Goal: Task Accomplishment & Management: Use online tool/utility

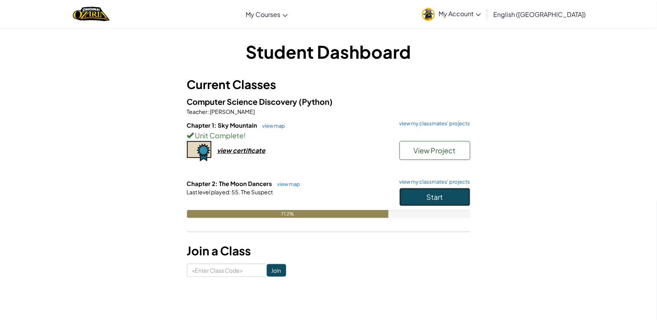
click at [422, 198] on button "Start" at bounding box center [435, 197] width 71 height 18
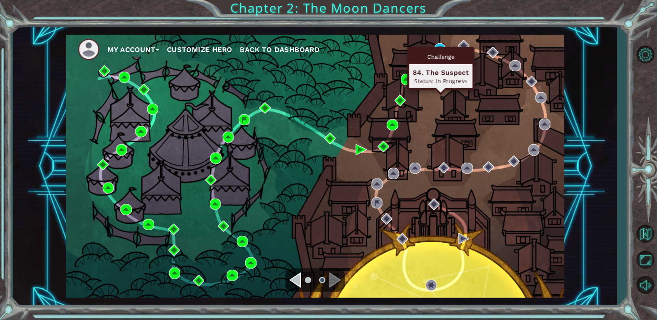
click at [441, 47] on div "Challenge 84. The Suspect Status: In Progress" at bounding box center [440, 68] width 67 height 43
click at [442, 44] on img at bounding box center [440, 48] width 11 height 11
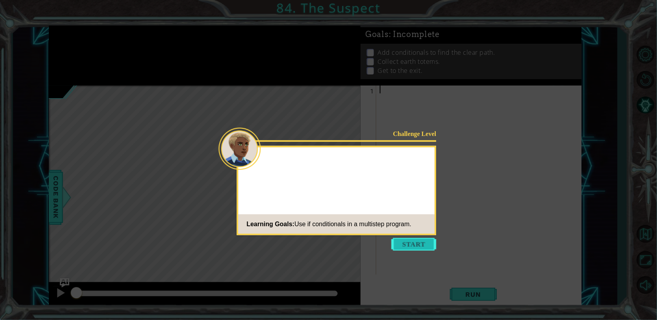
click at [401, 241] on button "Start" at bounding box center [414, 244] width 45 height 13
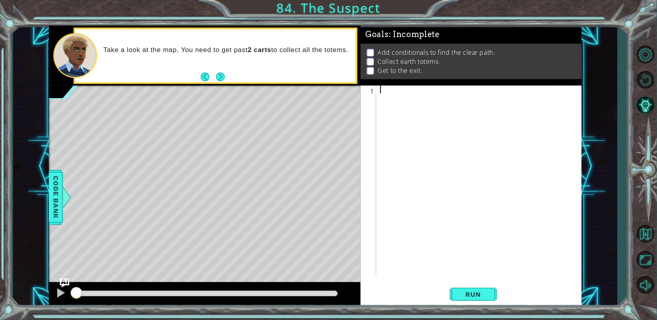
paste textarea "hero.moveRight(2)"
drag, startPoint x: 438, startPoint y: 91, endPoint x: 376, endPoint y: 88, distance: 61.9
click at [376, 88] on div "hero.moveRight(2) 1 2 3 hero . moveUp ( 2 ) hero . moveRight ( 2 ) הההההההההההה…" at bounding box center [470, 183] width 219 height 197
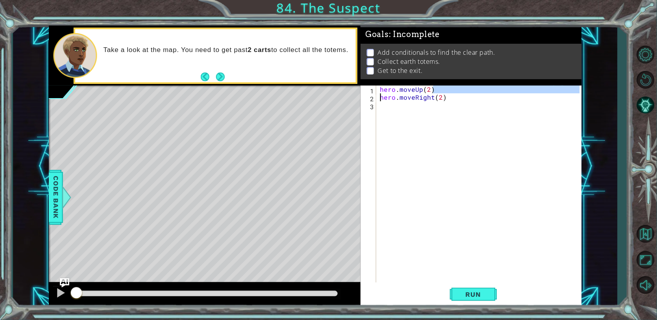
click at [435, 87] on div "hero . moveUp ( 2 ) hero . moveRight ( 2 )" at bounding box center [479, 183] width 201 height 197
type textarea "hero.moveUp(2)"
drag, startPoint x: 435, startPoint y: 90, endPoint x: 379, endPoint y: 87, distance: 55.2
click at [379, 87] on div "hero . moveUp ( 2 ) hero . moveRight ( 2 )" at bounding box center [481, 191] width 205 height 213
click at [392, 98] on div "hero . moveRight ( 2 )" at bounding box center [481, 191] width 205 height 213
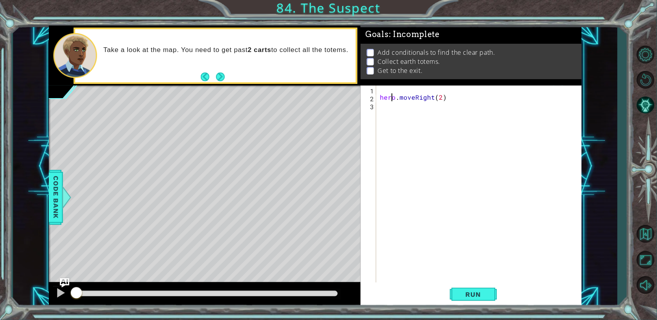
type textarea "hero.moveRight(2)"
click at [458, 91] on div "hero . moveRight ( 2 )" at bounding box center [481, 191] width 205 height 213
click at [440, 90] on div "hero . moveRight ( 2 )" at bounding box center [481, 191] width 205 height 213
click at [379, 89] on div "hero . moveRight ( 3 )" at bounding box center [481, 191] width 205 height 213
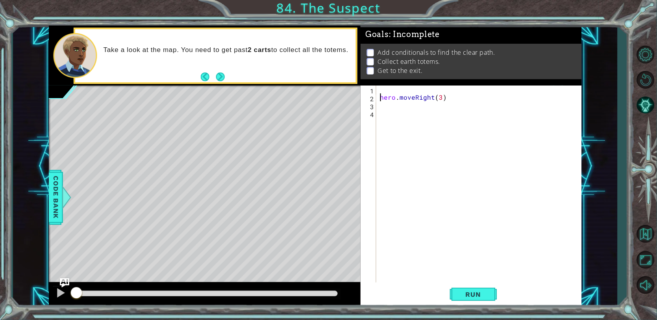
type textarea "hero.moveRight(3)"
click at [381, 87] on div "hero . moveRight ( 3 )" at bounding box center [481, 191] width 205 height 213
paste textarea "pathFree = hero.canMoveRight()"
click at [376, 96] on div "pathFree = hero.canMoveRight() 1 2 3 4 pathFree = hero . canMoveRight ( ) hero …" at bounding box center [470, 183] width 219 height 197
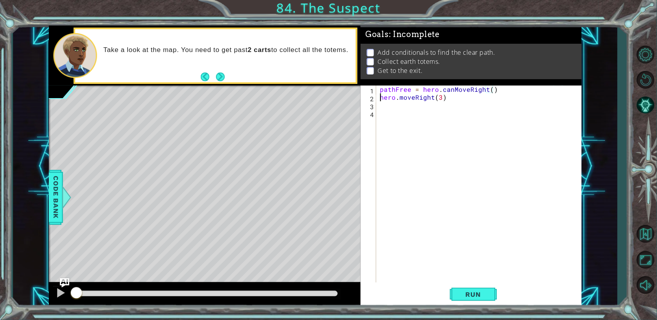
click at [381, 97] on div "pathFree = hero . canMoveRight ( ) hero . moveRight ( 3 )" at bounding box center [481, 191] width 205 height 213
click at [379, 89] on div "pathFree = hero . canMoveRight ( ) hero . moveRight ( 3 )" at bounding box center [481, 191] width 205 height 213
type textarea "pathFree = hero.canMoveRight()"
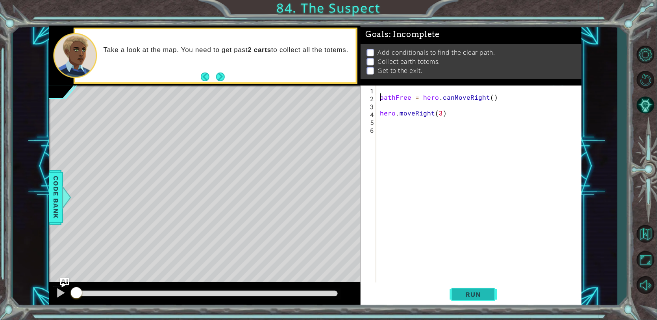
click at [453, 295] on button "Run" at bounding box center [473, 294] width 47 height 22
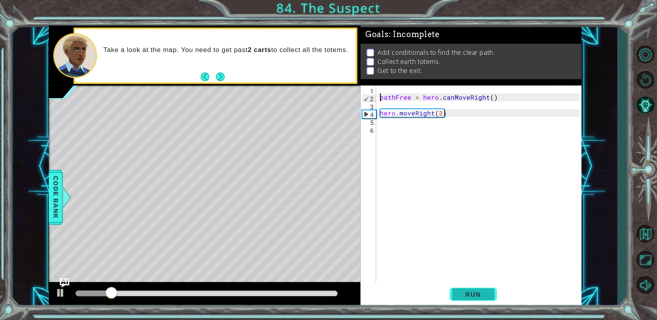
click at [465, 289] on button "Run" at bounding box center [473, 294] width 47 height 22
click at [465, 290] on span "Run" at bounding box center [473, 294] width 31 height 8
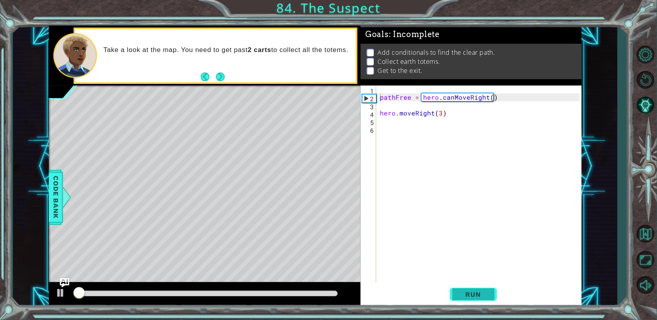
click at [465, 290] on span "Run" at bounding box center [473, 294] width 31 height 8
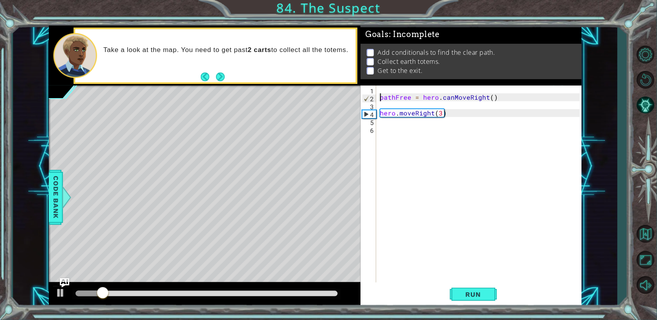
click at [457, 131] on div "pathFree = hero . canMoveRight ( ) hero . moveRight ( 3 )" at bounding box center [481, 191] width 205 height 213
click at [380, 109] on div "pathFree = hero . canMoveRight ( ) hero . moveRight ( 3 )" at bounding box center [481, 191] width 205 height 213
click at [376, 109] on gw-svg at bounding box center [376, 109] width 0 height 0
click at [383, 127] on div "pathFree = hero . canMoveRight ( ) hero . moveRight ( 3 )" at bounding box center [481, 191] width 205 height 213
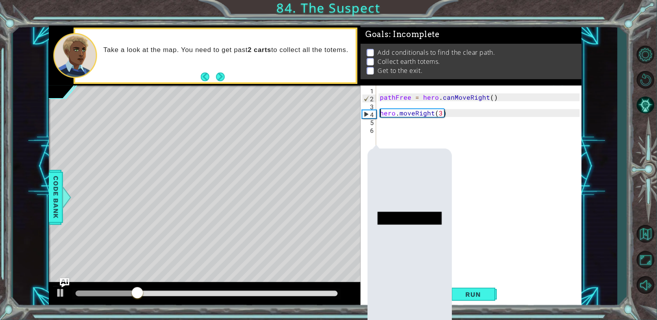
click at [379, 111] on div "pathFree = hero . canMoveRight ( ) hero . moveRight ( 3 )" at bounding box center [481, 191] width 205 height 213
type textarea "hero.moveRight(3)"
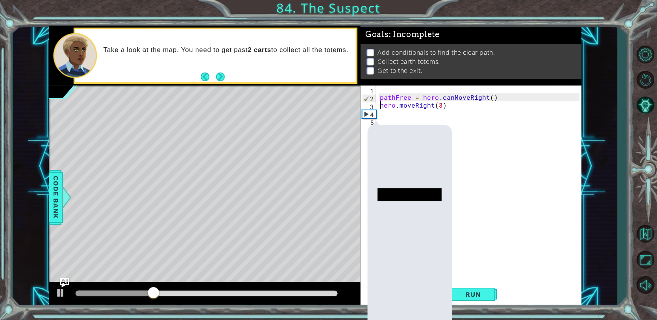
click at [433, 259] on gw-toolbarbutton at bounding box center [409, 262] width 83 height 6
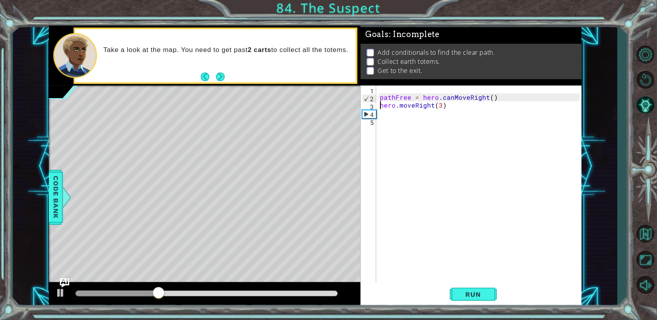
click at [420, 120] on div "pathFree = hero . canMoveRight ( ) hero . moveRight ( 3 )" at bounding box center [481, 191] width 205 height 213
click at [416, 112] on div "pathFree = hero . canMoveRight ( ) hero . moveRight ( 3 )" at bounding box center [481, 191] width 205 height 213
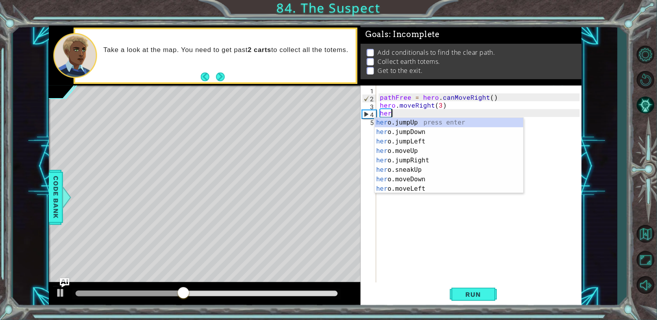
scroll to position [0, 0]
click at [440, 106] on div "pathFree = hero . canMoveRight ( ) hero . moveRight ( 3 ) hero ." at bounding box center [481, 191] width 205 height 213
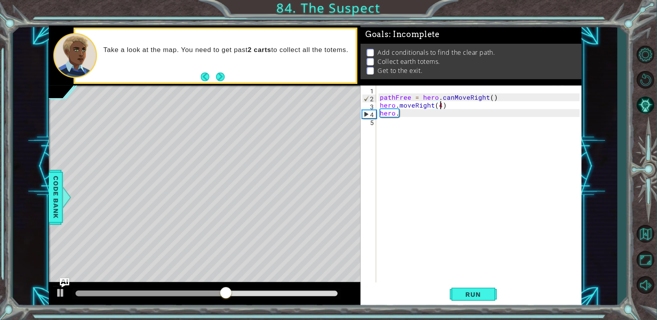
scroll to position [0, 3]
click at [478, 297] on span "Run" at bounding box center [473, 294] width 31 height 8
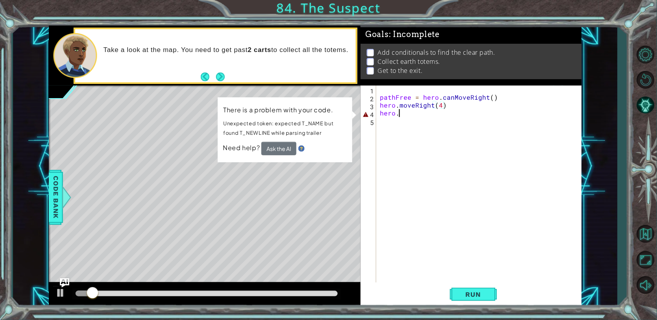
click at [413, 114] on div "pathFree = hero . canMoveRight ( ) hero . moveRight ( 4 ) hero ." at bounding box center [481, 191] width 205 height 213
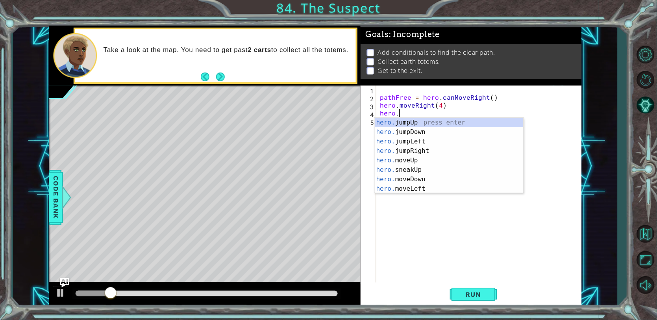
scroll to position [0, 1]
click at [434, 123] on div "hero.mov eUp press enter hero.mov eDown press enter hero.mov eLeft press enter …" at bounding box center [449, 165] width 149 height 94
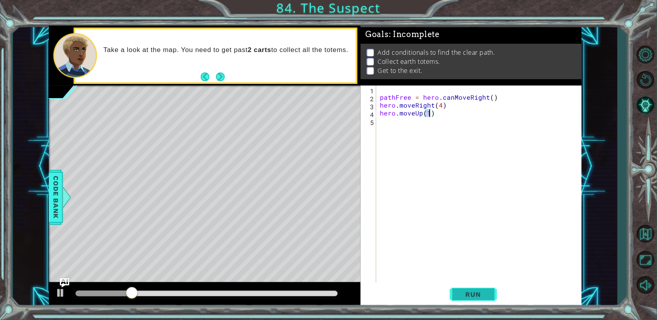
click at [477, 298] on span "Run" at bounding box center [473, 294] width 31 height 8
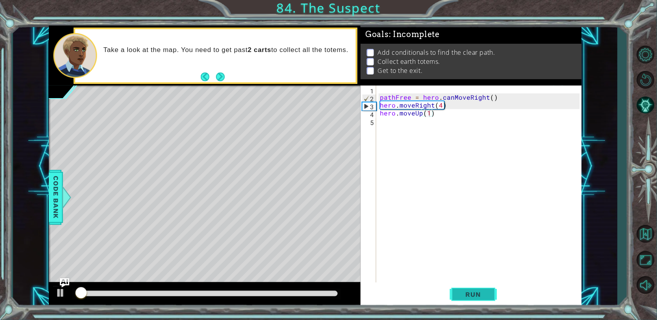
click at [477, 297] on span "Run" at bounding box center [473, 294] width 31 height 8
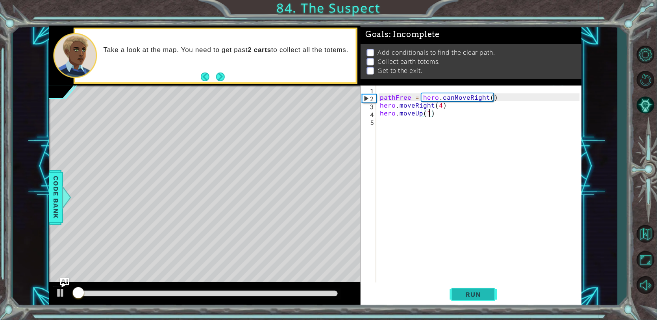
click at [477, 297] on span "Run" at bounding box center [473, 294] width 31 height 8
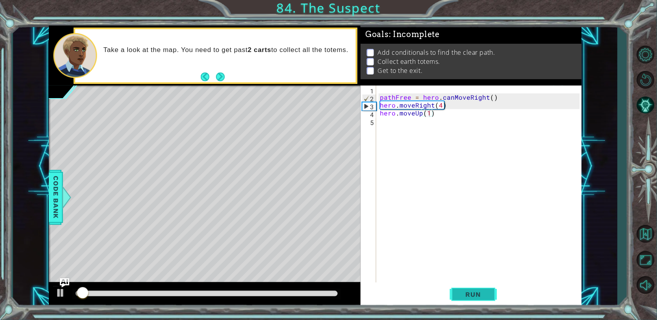
click at [477, 297] on span "Run" at bounding box center [473, 294] width 31 height 8
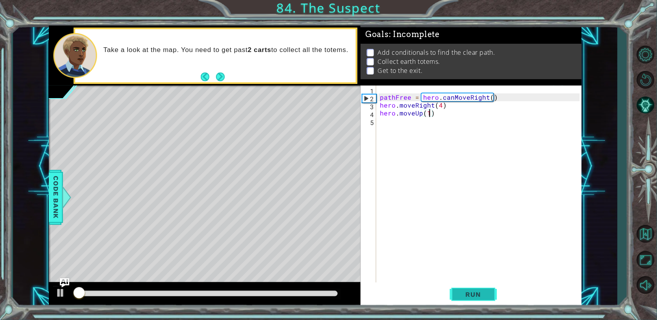
click at [477, 297] on span "Run" at bounding box center [473, 294] width 31 height 8
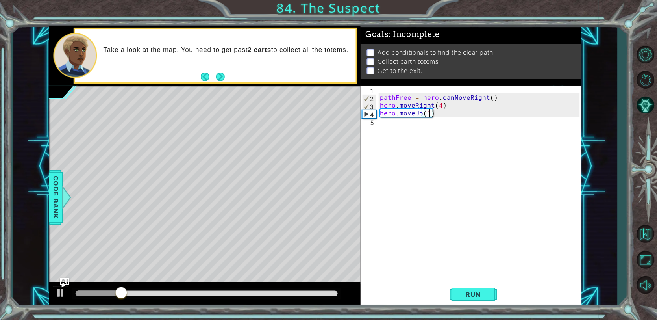
click at [453, 111] on div "pathFree = hero . canMoveRight ( ) hero . moveRight ( 4 ) hero . moveUp ( 1 )" at bounding box center [481, 191] width 205 height 213
click at [379, 111] on div "pathFree = hero . canMoveRight ( ) hero . moveRight ( 4 ) hero . moveUp ( 1 )" at bounding box center [481, 191] width 205 height 213
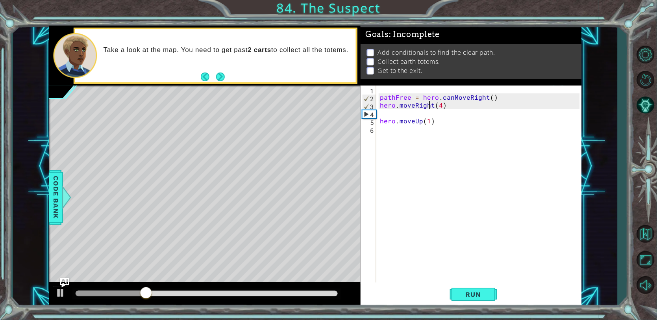
click at [430, 104] on div "pathFree = hero . canMoveRight ( ) hero . moveRight ( 4 ) hero . moveUp ( 1 )" at bounding box center [481, 191] width 205 height 213
type textarea "hero.moveRight(4)"
click at [425, 111] on div "pathFree = hero . canMoveRight ( ) hero . moveRight ( 4 ) hero . moveUp ( 1 )" at bounding box center [481, 191] width 205 height 213
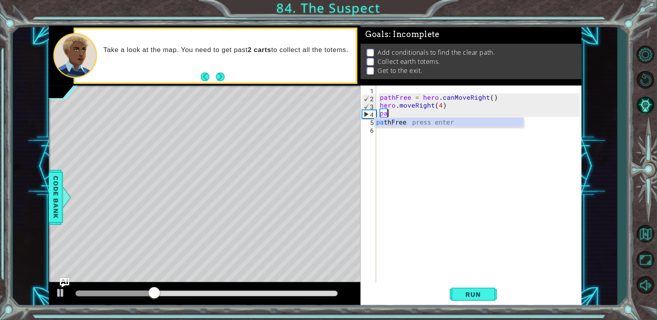
type textarea "p"
type textarea "A"
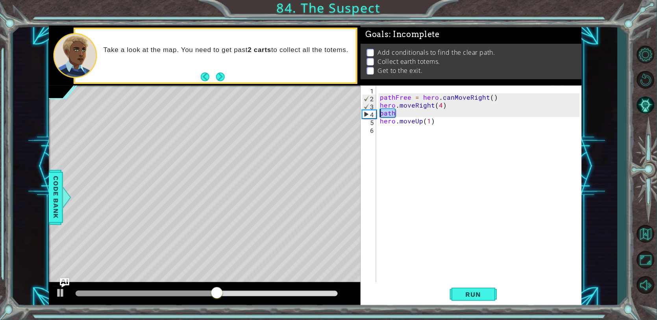
drag, startPoint x: 405, startPoint y: 112, endPoint x: 379, endPoint y: 112, distance: 26.4
click at [379, 112] on div "pathFree = hero . canMoveRight ( ) hero . moveRight ( 4 ) path hero . moveUp ( …" at bounding box center [481, 191] width 205 height 213
paste textarea "if pathFree == True:"
click at [470, 310] on div "1 ההההההההההההההההההההההההההההההההההההההההההההההההההההההההההההההההההההההההההההה…" at bounding box center [328, 160] width 657 height 320
click at [469, 300] on button "Run" at bounding box center [473, 294] width 47 height 22
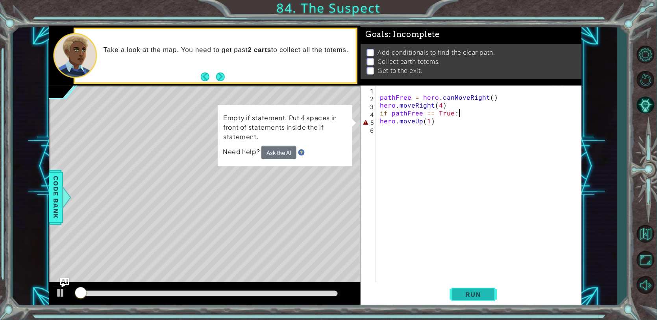
click at [469, 298] on button "Run" at bounding box center [473, 294] width 47 height 22
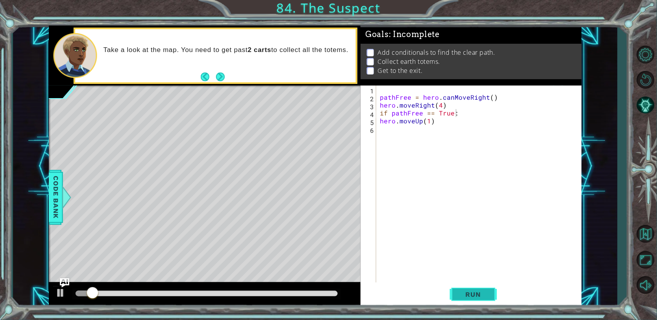
click at [461, 292] on span "Run" at bounding box center [473, 294] width 31 height 8
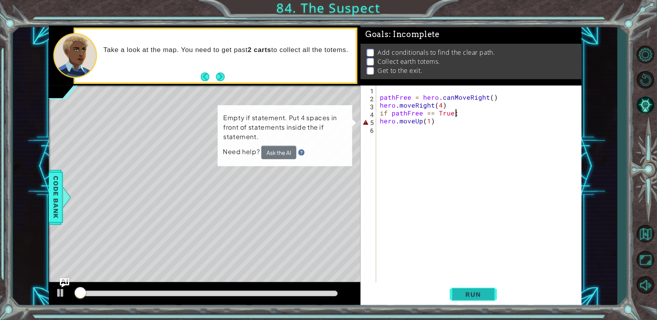
click at [461, 292] on span "Run" at bounding box center [473, 294] width 31 height 8
click at [437, 122] on div "pathFree = hero . canMoveRight ( ) hero . moveRight ( 4 ) if pathFree == True :…" at bounding box center [481, 191] width 205 height 213
click at [379, 117] on div "pathFree = hero . canMoveRight ( ) hero . moveRight ( 4 ) if pathFree == True :…" at bounding box center [481, 191] width 205 height 213
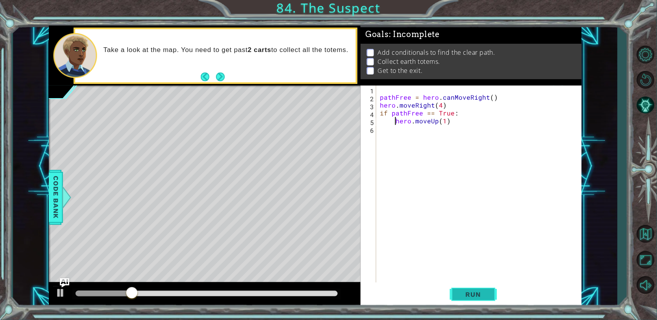
click at [459, 291] on span "Run" at bounding box center [473, 294] width 31 height 8
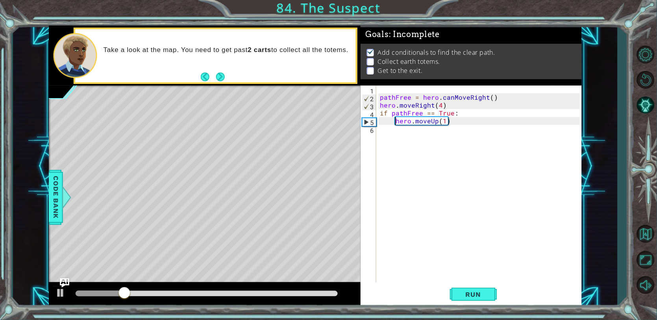
click at [447, 121] on div "pathFree = hero . canMoveRight ( ) hero . moveRight ( 4 ) if pathFree == True :…" at bounding box center [481, 191] width 205 height 213
click at [468, 301] on button "Run" at bounding box center [473, 294] width 47 height 22
click at [449, 101] on div "pathFree = hero . canMoveRight ( ) hero . moveRight ( 4 ) if pathFree == True :…" at bounding box center [481, 191] width 205 height 213
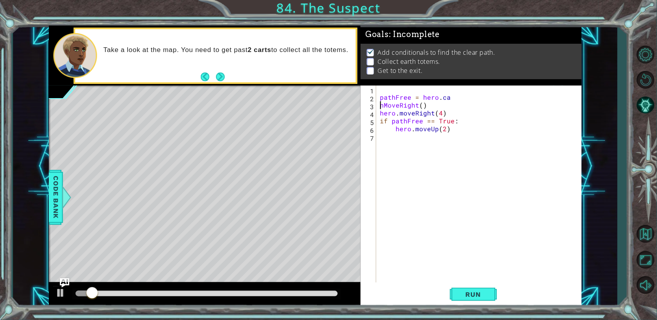
scroll to position [0, 2]
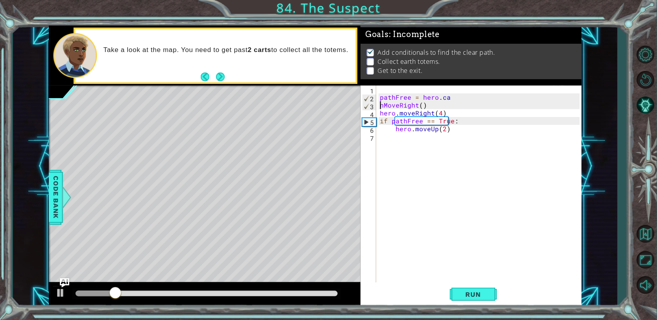
type textarea "pathFree = hero.canMoveRight()"
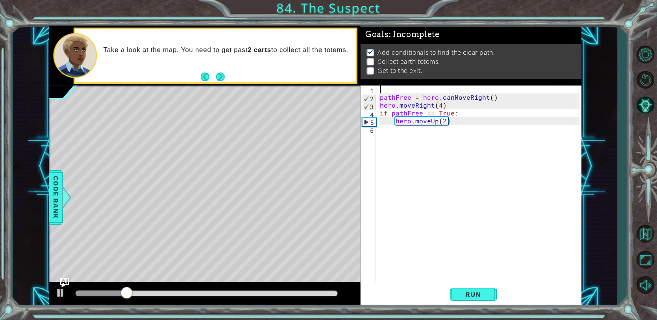
click at [505, 90] on div "pathFree = hero . canMoveRight ( ) hero . moveRight ( 4 ) if pathFree == True :…" at bounding box center [481, 191] width 205 height 213
click at [483, 104] on div "pathFree = hero . canMoveRight ( ) hero . moveRight ( 4 ) if pathFree == True :…" at bounding box center [481, 191] width 205 height 213
type textarea "hero.moveRight(4)"
click at [465, 293] on span "Run" at bounding box center [473, 294] width 31 height 8
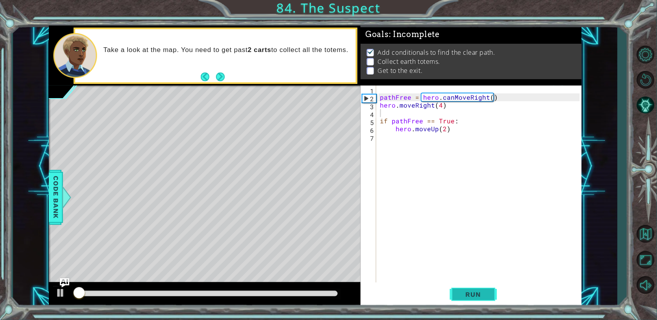
click at [465, 291] on span "Run" at bounding box center [473, 294] width 31 height 8
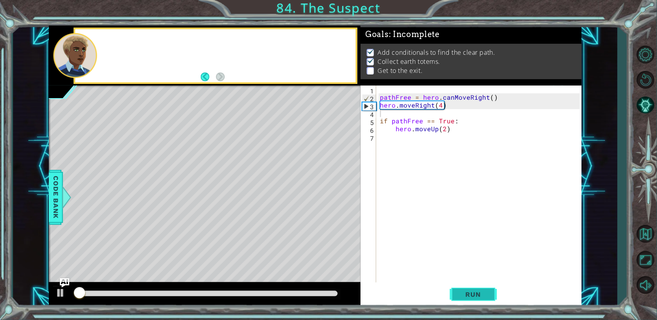
click at [465, 291] on span "Run" at bounding box center [473, 294] width 31 height 8
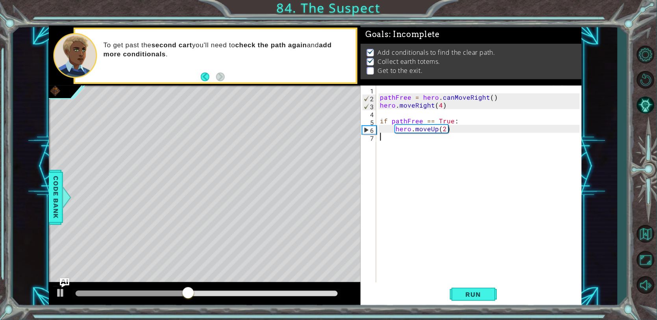
click at [409, 145] on div "pathFree = hero . canMoveRight ( ) hero . moveRight ( 4 ) if pathFree == True :…" at bounding box center [481, 191] width 205 height 213
drag, startPoint x: 506, startPoint y: 95, endPoint x: 378, endPoint y: 96, distance: 127.9
click at [378, 96] on div "1 2 3 4 5 6 7 pathFree = hero . canMoveRight ( ) hero . moveRight ( 4 ) if path…" at bounding box center [470, 183] width 219 height 197
type textarea "pathFree = hero.canMoveRight()"
click at [389, 152] on div "pathFree = hero . canMoveRight ( ) hero . moveRight ( 4 ) if pathFree == True :…" at bounding box center [481, 191] width 205 height 213
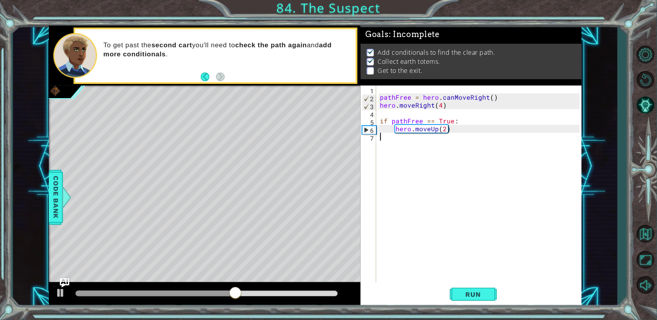
paste textarea "pathFree = hero.canMoveRight()"
click at [457, 132] on div "pathFree = hero . canMoveRight ( ) hero . moveRight ( 4 ) if pathFree == True :…" at bounding box center [481, 191] width 205 height 213
type textarea "hero.moveUp(2)"
click at [486, 145] on div "pathFree = hero . canMoveRight ( ) hero . moveRight ( 4 ) if pathFree == True :…" at bounding box center [481, 191] width 205 height 213
click at [482, 145] on div "pathFree = hero . canMoveRight ( ) hero . moveRight ( 4 ) if pathFree == True :…" at bounding box center [481, 191] width 205 height 213
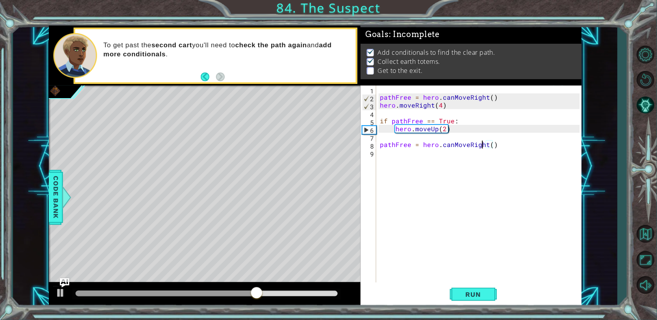
click at [482, 145] on div "pathFree = hero . canMoveRight ( ) hero . moveRight ( 4 ) if pathFree == True :…" at bounding box center [481, 191] width 205 height 213
click at [482, 145] on div "pathFree = hero . canMoveRight ( ) hero . moveRight ( 4 ) if pathFree == True :…" at bounding box center [479, 183] width 201 height 197
click at [485, 145] on div "pathFree = hero . canMoveRight ( ) hero . moveRight ( 4 ) if pathFree == True :…" at bounding box center [481, 191] width 205 height 213
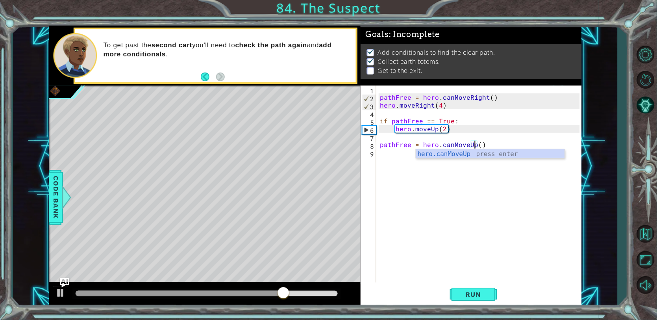
type textarea "pathFree = hero.canMoveUp()"
click at [474, 218] on div "pathFree = hero . canMoveRight ( ) hero . moveRight ( 4 ) if pathFree == True :…" at bounding box center [481, 191] width 205 height 213
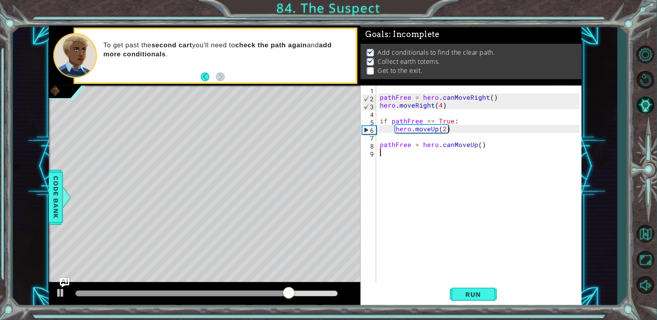
scroll to position [0, 0]
click at [472, 291] on span "Run" at bounding box center [473, 294] width 31 height 8
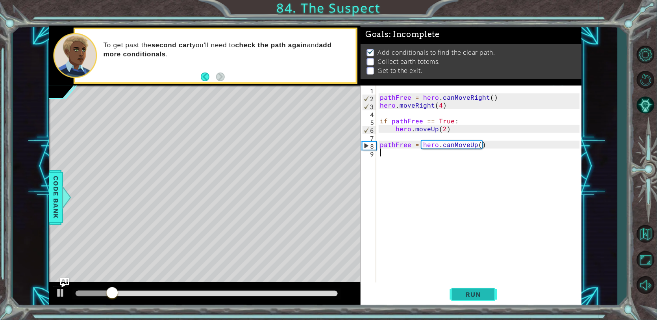
click at [465, 285] on button "Run" at bounding box center [473, 294] width 47 height 22
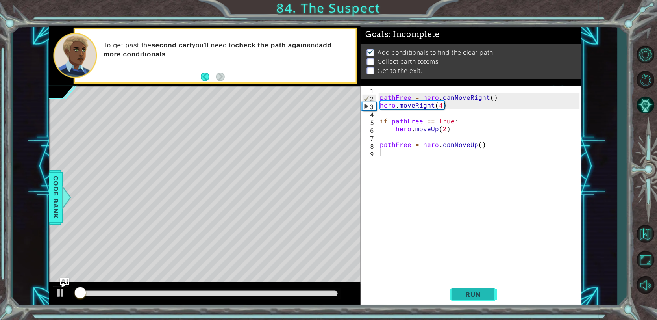
click at [465, 285] on button "Run" at bounding box center [473, 294] width 47 height 22
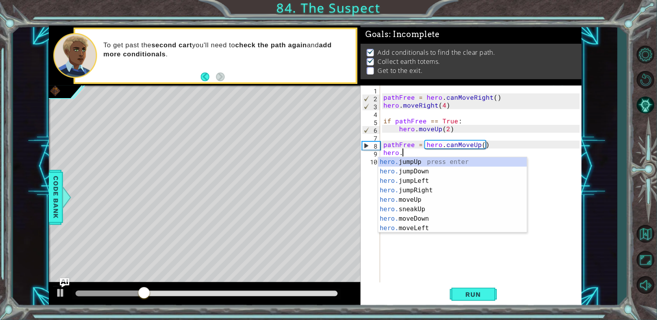
scroll to position [0, 0]
click at [410, 202] on div "hero. jumpUp press enter hero. jumpDown press enter hero. jumpLeft press enter …" at bounding box center [452, 204] width 149 height 94
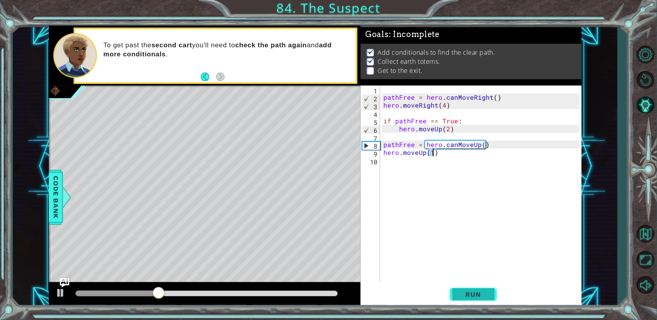
type textarea "hero.moveUp(1)"
click at [464, 296] on span "Run" at bounding box center [473, 294] width 31 height 8
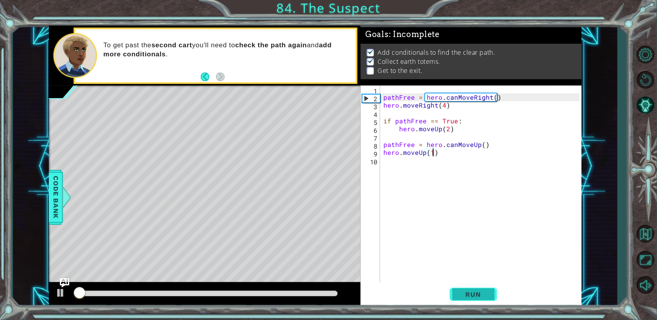
click at [464, 296] on span "Run" at bounding box center [473, 294] width 31 height 8
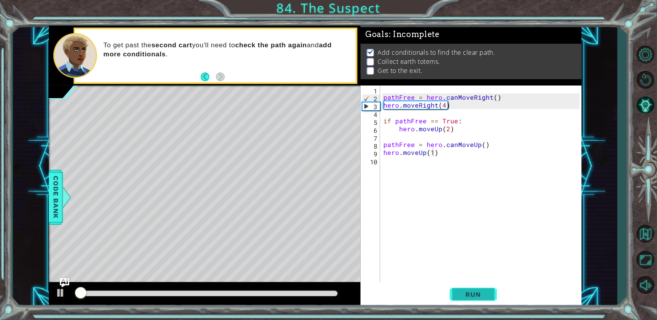
click at [464, 296] on span "Run" at bounding box center [473, 294] width 31 height 8
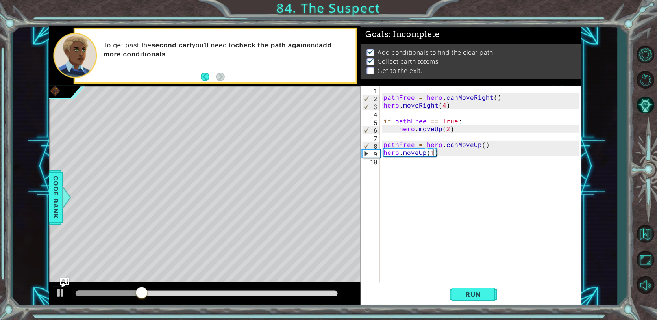
click at [431, 184] on div "pathFree = hero . canMoveRight ( ) hero . moveRight ( 4 ) if pathFree == True :…" at bounding box center [483, 191] width 202 height 213
click at [385, 151] on div "pathFree = hero . canMoveRight ( ) hero . moveRight ( 4 ) if pathFree == True :…" at bounding box center [483, 191] width 202 height 213
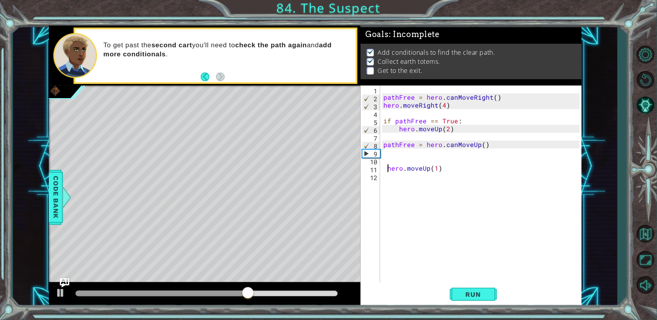
type textarea "hero.moveUp(1)"
click at [403, 155] on div "pathFree = hero . canMoveRight ( ) hero . moveRight ( 4 ) if pathFree == True :…" at bounding box center [483, 191] width 202 height 213
click at [403, 156] on div "pathFree = hero . canMoveRight ( ) hero . moveRight ( 4 ) if pathFree == True :…" at bounding box center [483, 191] width 202 height 213
click at [403, 159] on div "pathFree = hero . canMoveRight ( ) hero . moveRight ( 4 ) if pathFree == True :…" at bounding box center [483, 191] width 202 height 213
click at [384, 164] on gw-svg at bounding box center [384, 164] width 0 height 0
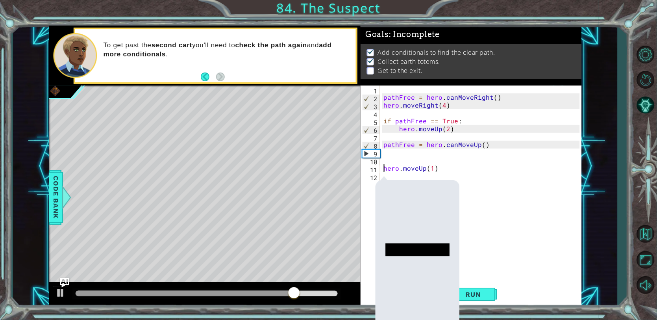
click at [383, 165] on div "pathFree = hero . canMoveRight ( ) hero . moveRight ( 4 ) if pathFree == True :…" at bounding box center [483, 191] width 202 height 213
type textarea "hero.moveUp(1)"
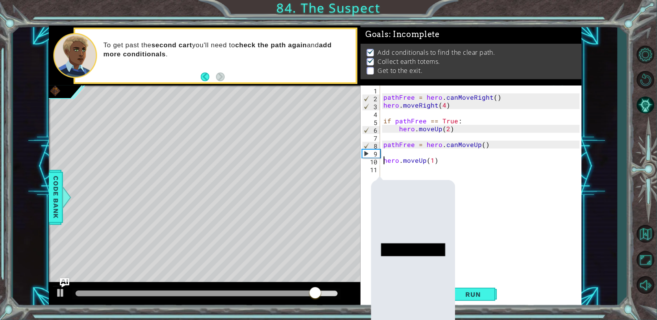
click at [437, 315] on gw-toolbarbutton at bounding box center [413, 318] width 83 height 6
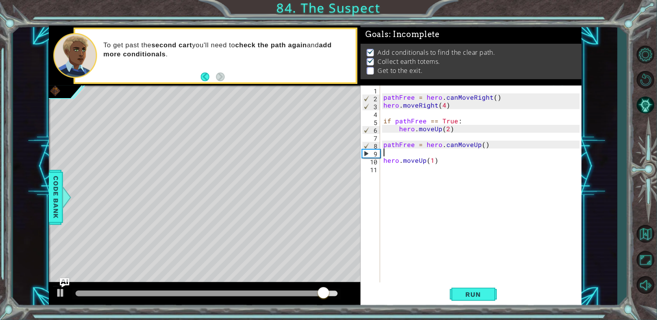
click at [405, 152] on div "pathFree = hero . canMoveRight ( ) hero . moveRight ( 4 ) if pathFree == True :…" at bounding box center [483, 191] width 202 height 213
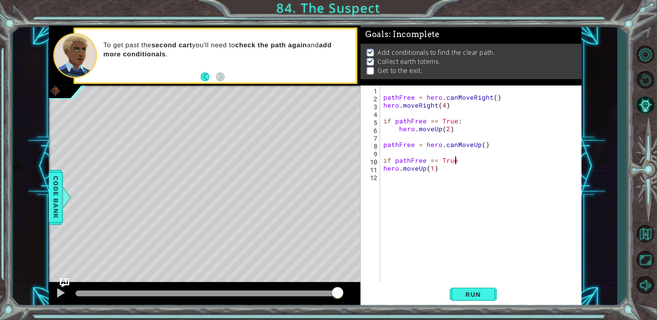
scroll to position [0, 4]
click at [458, 296] on span "Run" at bounding box center [473, 294] width 31 height 8
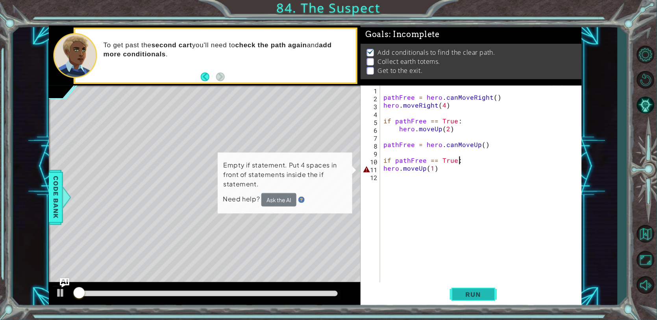
click at [458, 296] on span "Run" at bounding box center [473, 294] width 31 height 8
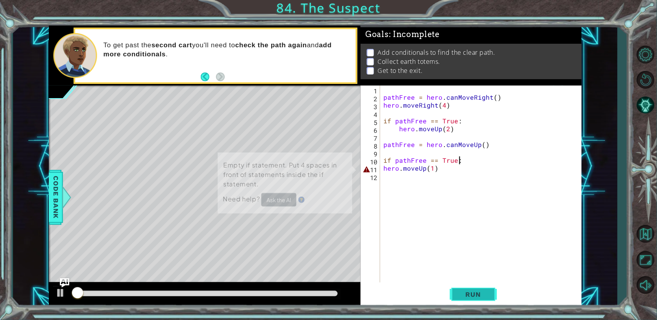
click at [458, 296] on span "Run" at bounding box center [473, 294] width 31 height 8
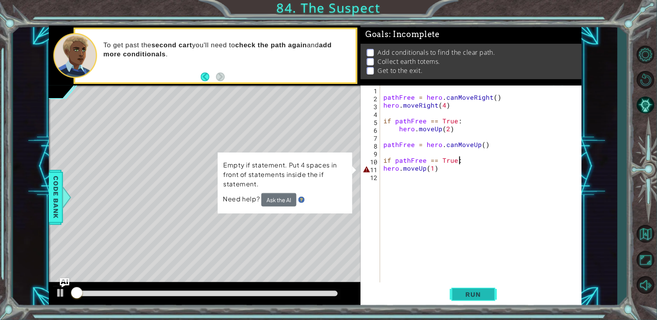
click at [458, 296] on span "Run" at bounding box center [473, 294] width 31 height 8
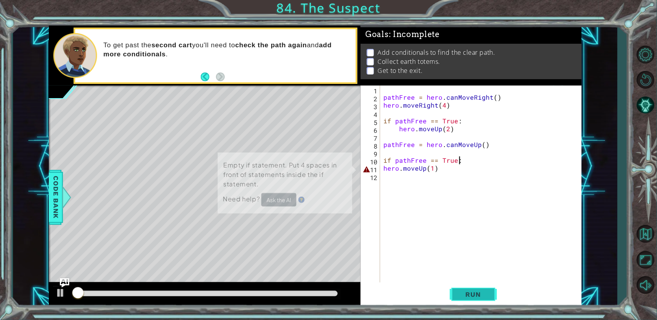
click at [458, 296] on span "Run" at bounding box center [473, 294] width 31 height 8
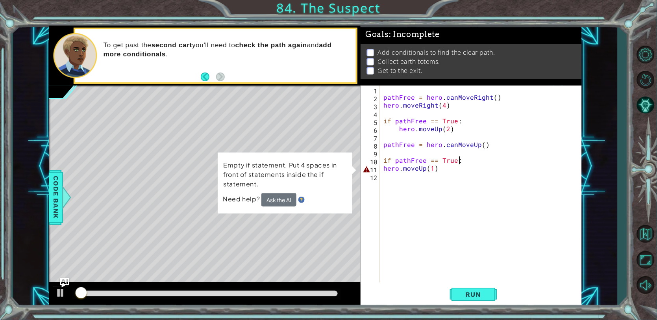
click at [383, 165] on div "pathFree = hero . canMoveRight ( ) hero . moveRight ( 4 ) if pathFree == True :…" at bounding box center [483, 191] width 202 height 213
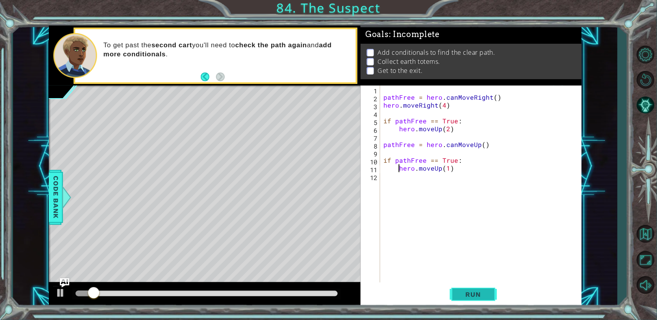
click at [465, 290] on span "Run" at bounding box center [473, 294] width 31 height 8
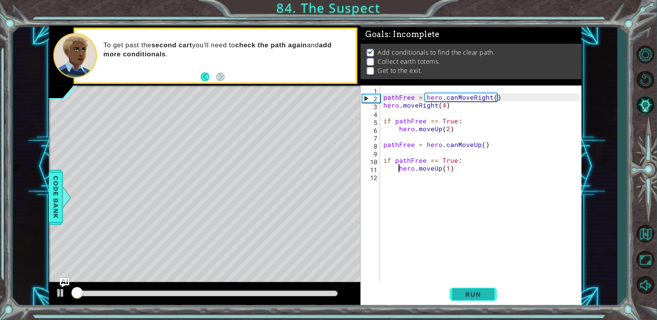
click at [465, 290] on span "Run" at bounding box center [473, 294] width 31 height 8
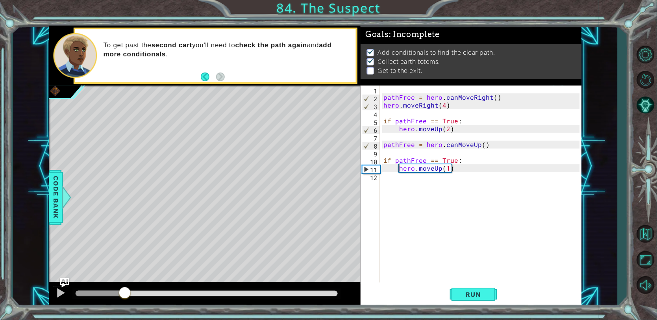
drag, startPoint x: 112, startPoint y: 292, endPoint x: 128, endPoint y: 293, distance: 16.6
click at [128, 293] on div at bounding box center [207, 294] width 262 height 6
click at [447, 167] on div "pathFree = hero . canMoveRight ( ) hero . moveRight ( 4 ) if pathFree == True :…" at bounding box center [483, 191] width 202 height 213
type textarea "hero.moveUp(2)"
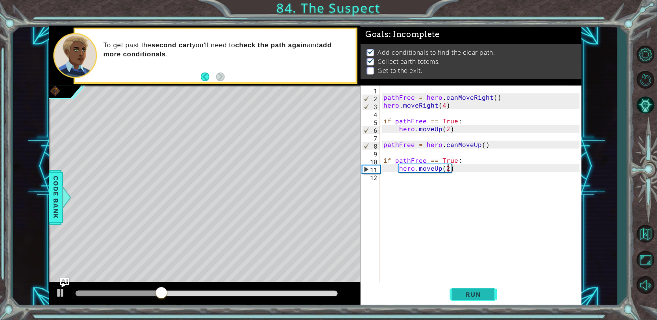
click at [457, 301] on button "Run" at bounding box center [473, 294] width 47 height 22
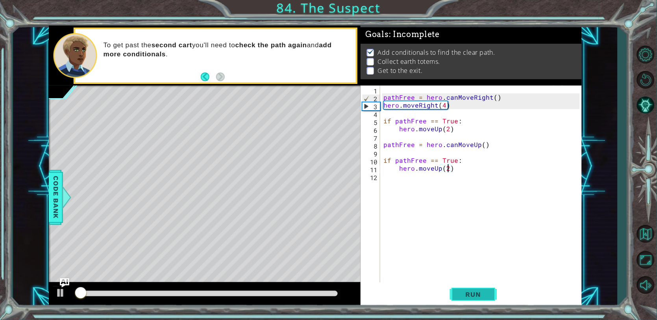
click at [457, 301] on button "Run" at bounding box center [473, 294] width 47 height 22
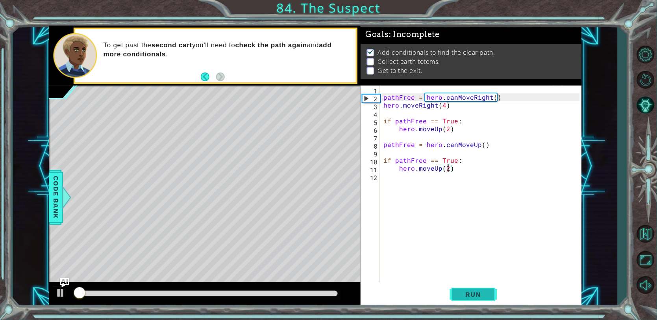
click at [457, 301] on button "Run" at bounding box center [473, 294] width 47 height 22
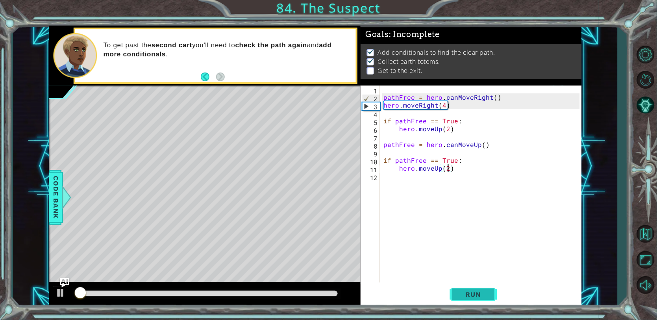
click at [457, 301] on button "Run" at bounding box center [473, 294] width 47 height 22
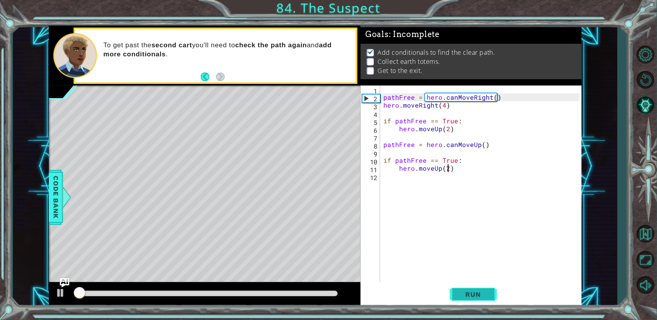
click at [457, 301] on button "Run" at bounding box center [473, 294] width 47 height 22
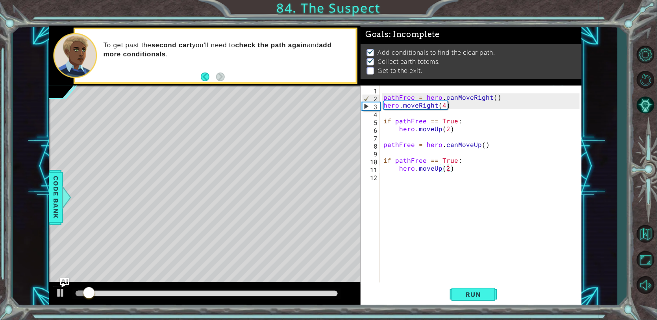
drag, startPoint x: 100, startPoint y: 296, endPoint x: 116, endPoint y: 292, distance: 16.1
click at [116, 292] on div at bounding box center [206, 293] width 268 height 11
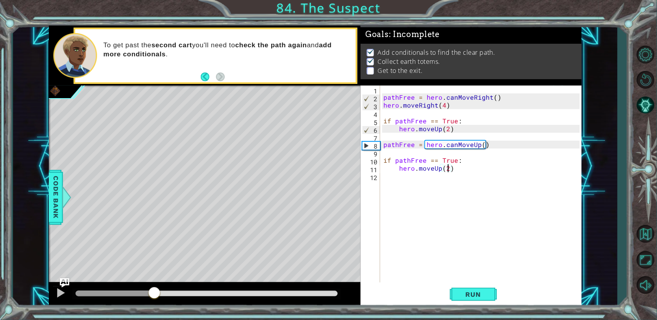
drag, startPoint x: 107, startPoint y: 292, endPoint x: 160, endPoint y: 296, distance: 52.8
click at [160, 296] on div at bounding box center [207, 294] width 262 height 6
drag, startPoint x: 160, startPoint y: 296, endPoint x: 111, endPoint y: 296, distance: 49.2
click at [111, 296] on div at bounding box center [112, 293] width 14 height 14
click at [461, 298] on span "Run" at bounding box center [473, 294] width 31 height 8
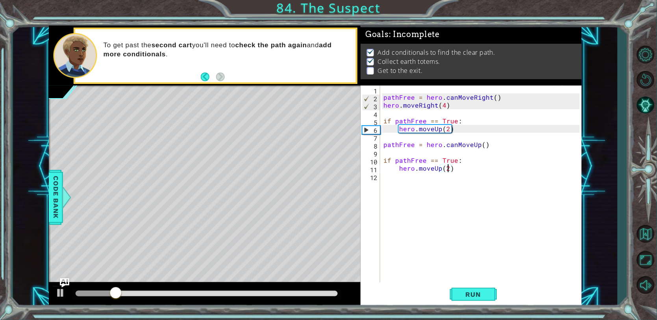
click at [464, 166] on div "pathFree = hero . canMoveRight ( ) hero . moveRight ( 4 ) if pathFree == True :…" at bounding box center [483, 191] width 202 height 213
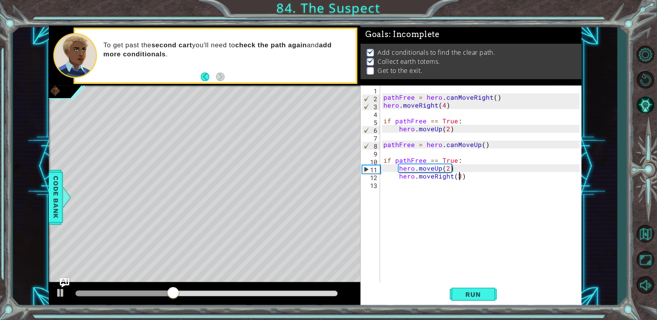
scroll to position [0, 4]
type textarea "hero.moveRight(3)"
click at [463, 291] on span "Run" at bounding box center [473, 294] width 31 height 8
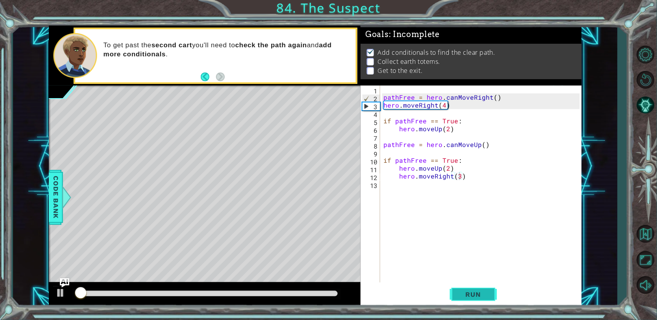
click at [463, 291] on span "Run" at bounding box center [473, 294] width 31 height 8
click at [460, 287] on button "Run" at bounding box center [473, 294] width 47 height 22
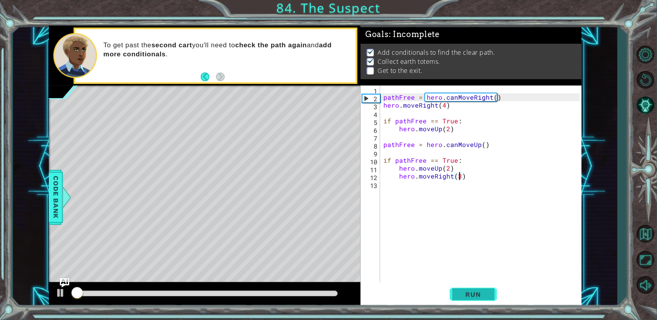
click at [460, 287] on button "Run" at bounding box center [473, 294] width 47 height 22
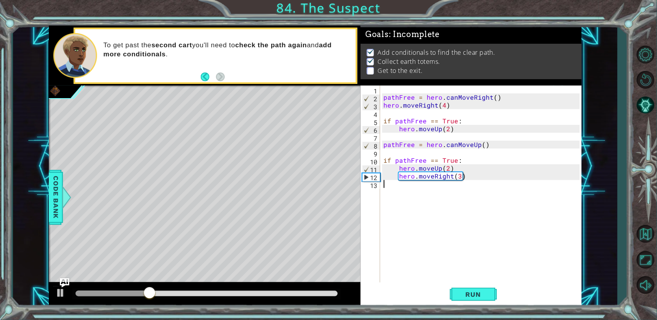
click at [431, 186] on div "pathFree = hero . canMoveRight ( ) hero . moveRight ( 4 ) if pathFree == True :…" at bounding box center [483, 191] width 202 height 213
click at [471, 177] on div "pathFree = hero . canMoveRight ( ) hero . moveRight ( 4 ) if pathFree == True :…" at bounding box center [483, 191] width 202 height 213
type textarea "hero.moveRight(3)"
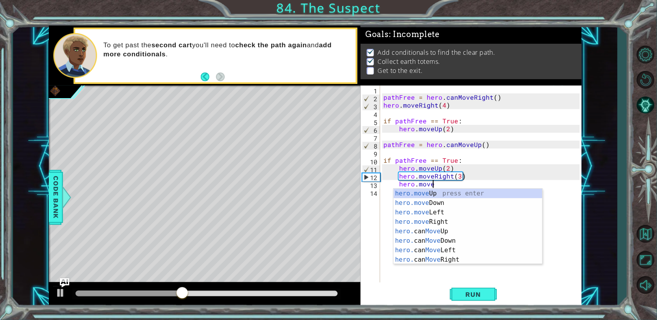
scroll to position [0, 2]
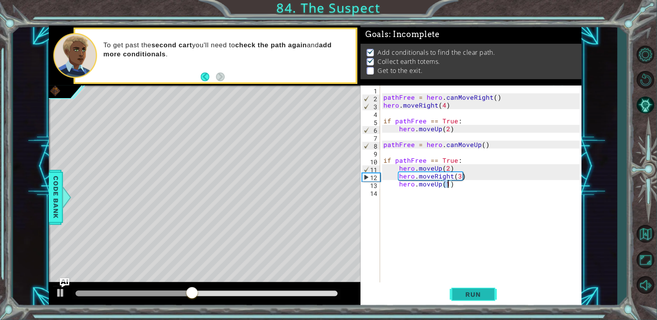
type textarea "hero.moveUp(1)"
click at [466, 291] on span "Run" at bounding box center [473, 294] width 31 height 8
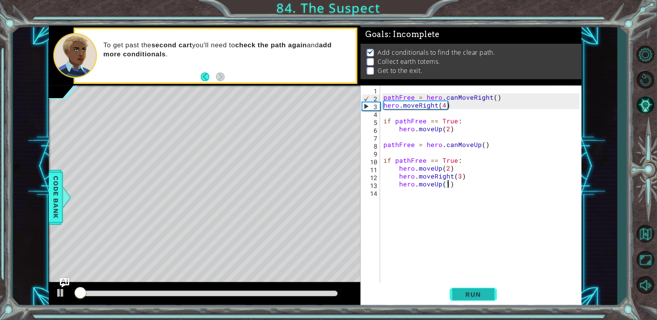
click at [466, 291] on span "Run" at bounding box center [473, 294] width 31 height 8
click at [465, 291] on span "Run" at bounding box center [473, 294] width 31 height 8
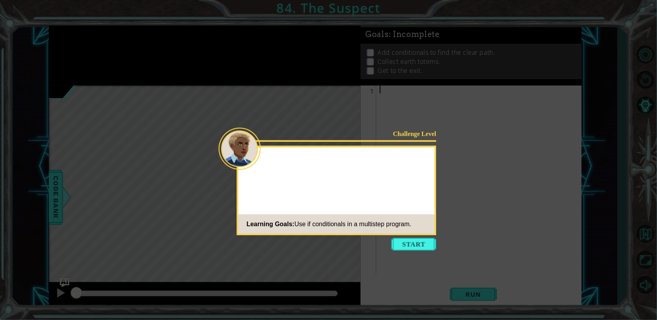
click at [407, 247] on button "Start" at bounding box center [414, 244] width 45 height 13
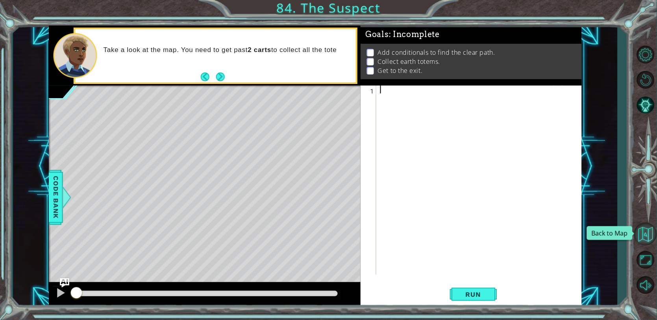
click at [648, 233] on button "Back to Map" at bounding box center [645, 233] width 23 height 23
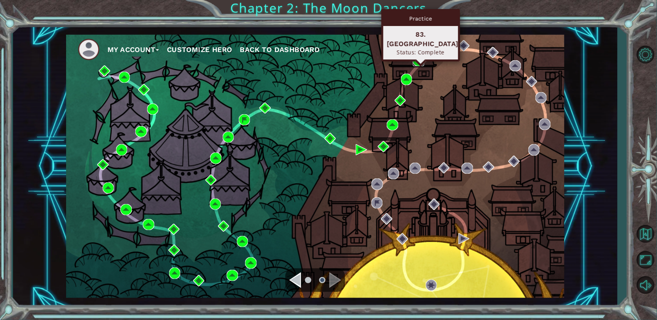
click at [418, 61] on img at bounding box center [418, 60] width 11 height 11
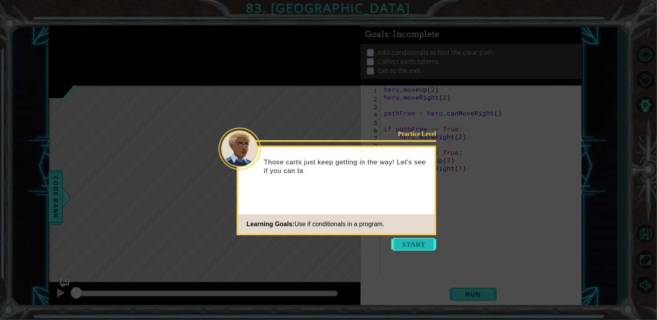
click at [412, 242] on button "Start" at bounding box center [414, 244] width 45 height 13
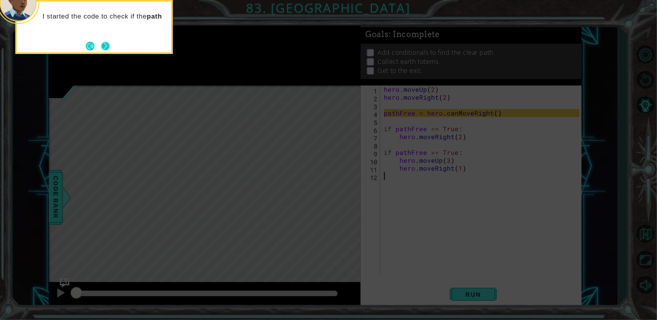
click at [110, 44] on button "Next" at bounding box center [105, 46] width 14 height 14
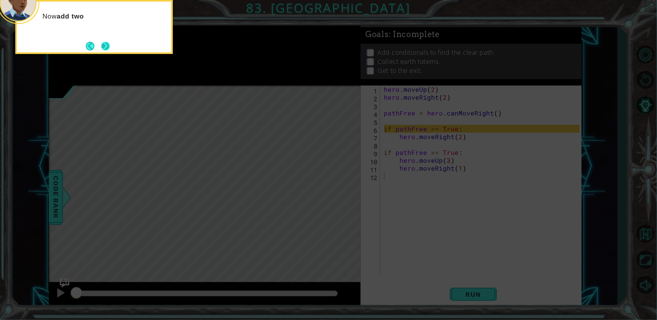
click at [107, 45] on button "Next" at bounding box center [105, 45] width 9 height 9
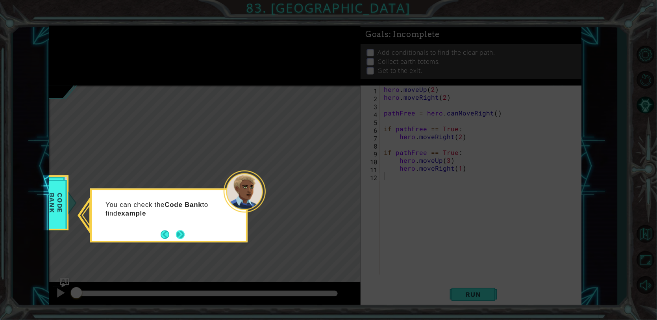
click at [175, 235] on button "Next" at bounding box center [180, 234] width 12 height 12
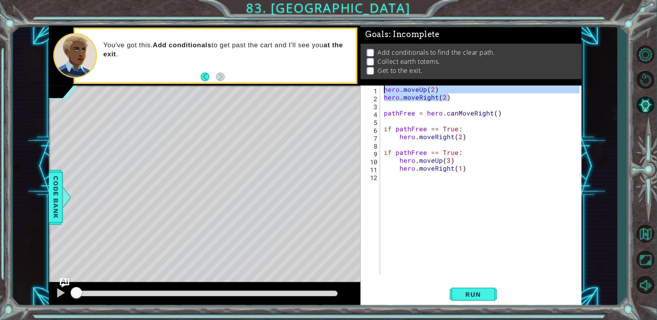
drag, startPoint x: 450, startPoint y: 94, endPoint x: 385, endPoint y: 82, distance: 66.2
click at [385, 82] on div "Goals : Incomplete Add conditionals to find the clear path. Collect earth totem…" at bounding box center [472, 166] width 222 height 281
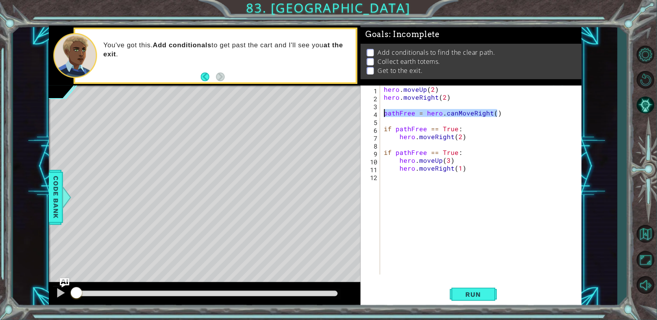
drag, startPoint x: 501, startPoint y: 114, endPoint x: 378, endPoint y: 115, distance: 122.8
click at [378, 115] on div "hero.moveUp(2) hero.moveRight(2) 1 2 3 4 5 6 7 8 9 10 11 12 hero . moveUp ( 2 )…" at bounding box center [470, 179] width 219 height 189
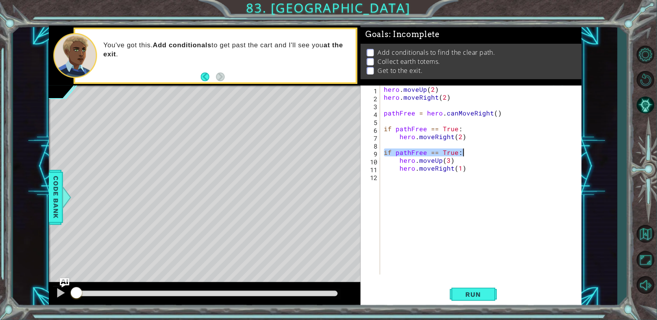
drag, startPoint x: 384, startPoint y: 149, endPoint x: 462, endPoint y: 154, distance: 78.1
click at [462, 154] on div "hero . moveUp ( 2 ) hero . moveRight ( 2 ) pathFree = hero . canMoveRight ( ) i…" at bounding box center [483, 187] width 201 height 205
type textarea "if pathFree == True:"
